Goal: Task Accomplishment & Management: Manage account settings

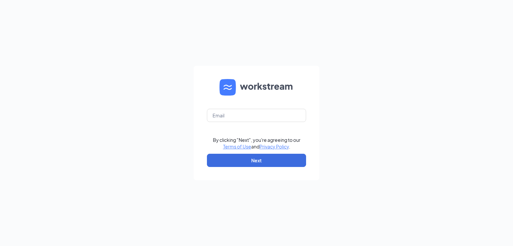
click at [236, 107] on form "By clicking "Next", you're agreeing to our Terms of Use and Privacy Policy . Ne…" at bounding box center [257, 123] width 126 height 114
drag, startPoint x: 233, startPoint y: 112, endPoint x: 232, endPoint y: 117, distance: 6.0
click at [233, 112] on input "text" at bounding box center [256, 115] width 99 height 13
type input "[EMAIL_ADDRESS][DOMAIN_NAME]"
click at [235, 160] on button "Next" at bounding box center [256, 160] width 99 height 13
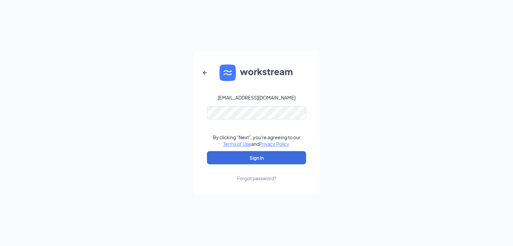
click at [255, 165] on link "Forgot password?" at bounding box center [256, 172] width 39 height 17
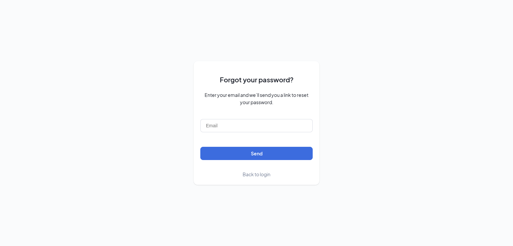
click at [257, 173] on span "Back to login" at bounding box center [257, 174] width 28 height 6
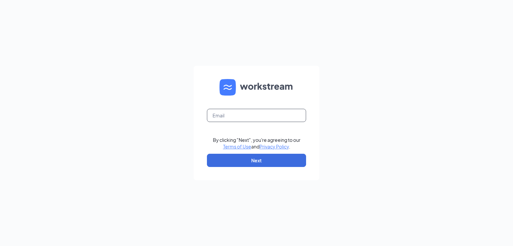
click at [248, 111] on input "text" at bounding box center [256, 115] width 99 height 13
type input "[EMAIL_ADDRESS][DOMAIN_NAME]"
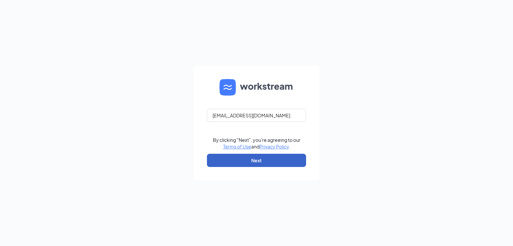
click at [249, 154] on button "Next" at bounding box center [256, 160] width 99 height 13
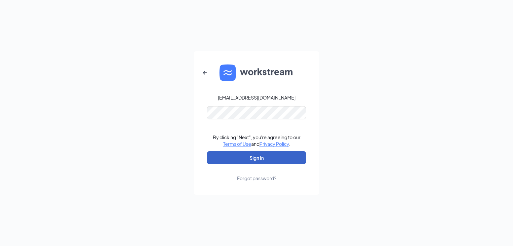
click at [238, 157] on button "Sign In" at bounding box center [256, 157] width 99 height 13
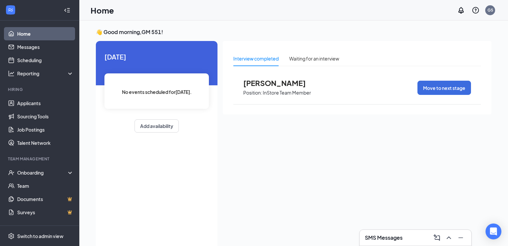
click at [419, 241] on div "SMS Messages" at bounding box center [415, 238] width 101 height 11
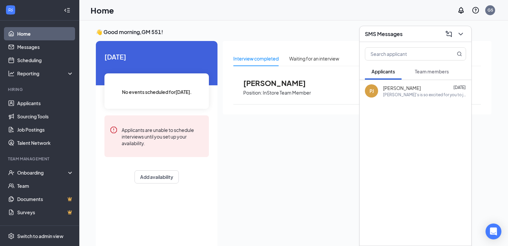
click at [406, 93] on div "Jimmy John's is so excited for you to join our team! Do you know anyone else wh…" at bounding box center [424, 95] width 83 height 6
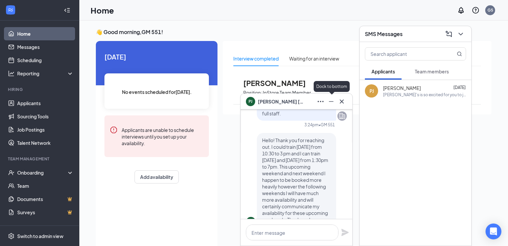
click at [334, 103] on icon "Minimize" at bounding box center [331, 102] width 8 height 8
